Goal: Task Accomplishment & Management: Manage account settings

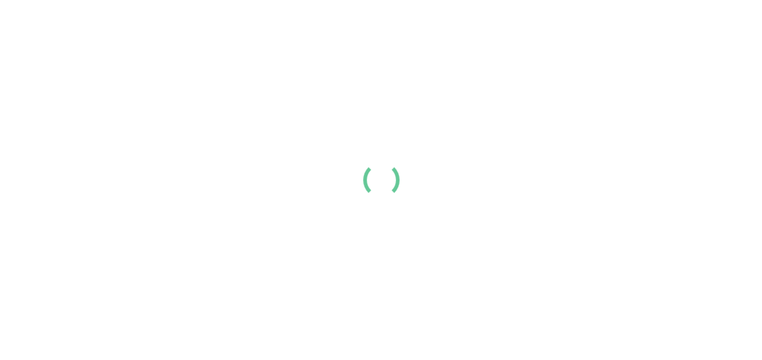
drag, startPoint x: 0, startPoint y: 0, endPoint x: 463, endPoint y: 109, distance: 476.1
click at [463, 109] on div at bounding box center [381, 180] width 762 height 360
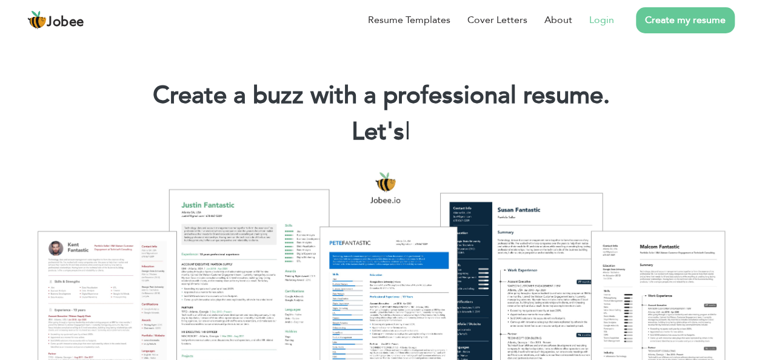
click at [597, 21] on link "Login" at bounding box center [602, 20] width 25 height 15
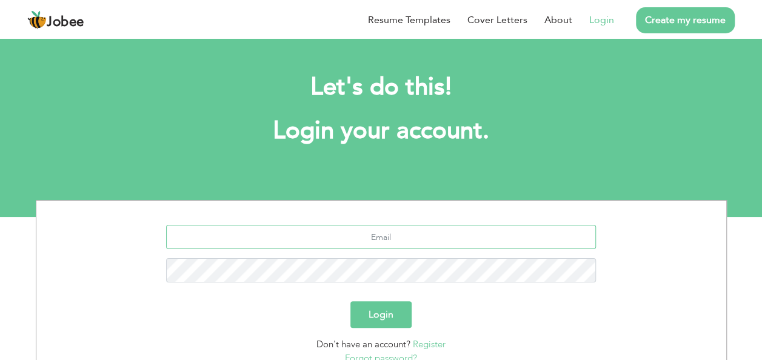
click at [338, 234] on input "text" at bounding box center [381, 237] width 430 height 24
type input "[EMAIL_ADDRESS][DOMAIN_NAME]"
click at [351, 301] on button "Login" at bounding box center [381, 314] width 61 height 27
